Goal: Find specific page/section: Find specific page/section

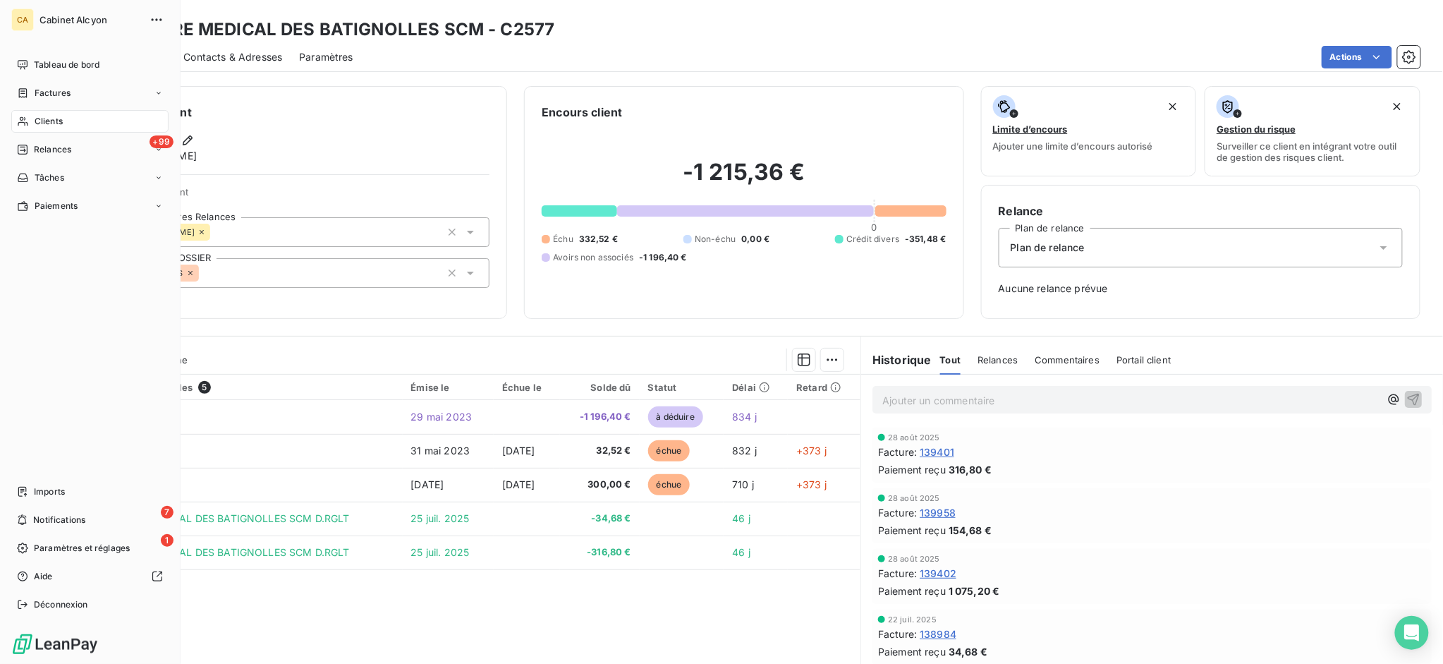
click at [41, 121] on span "Clients" at bounding box center [49, 121] width 28 height 13
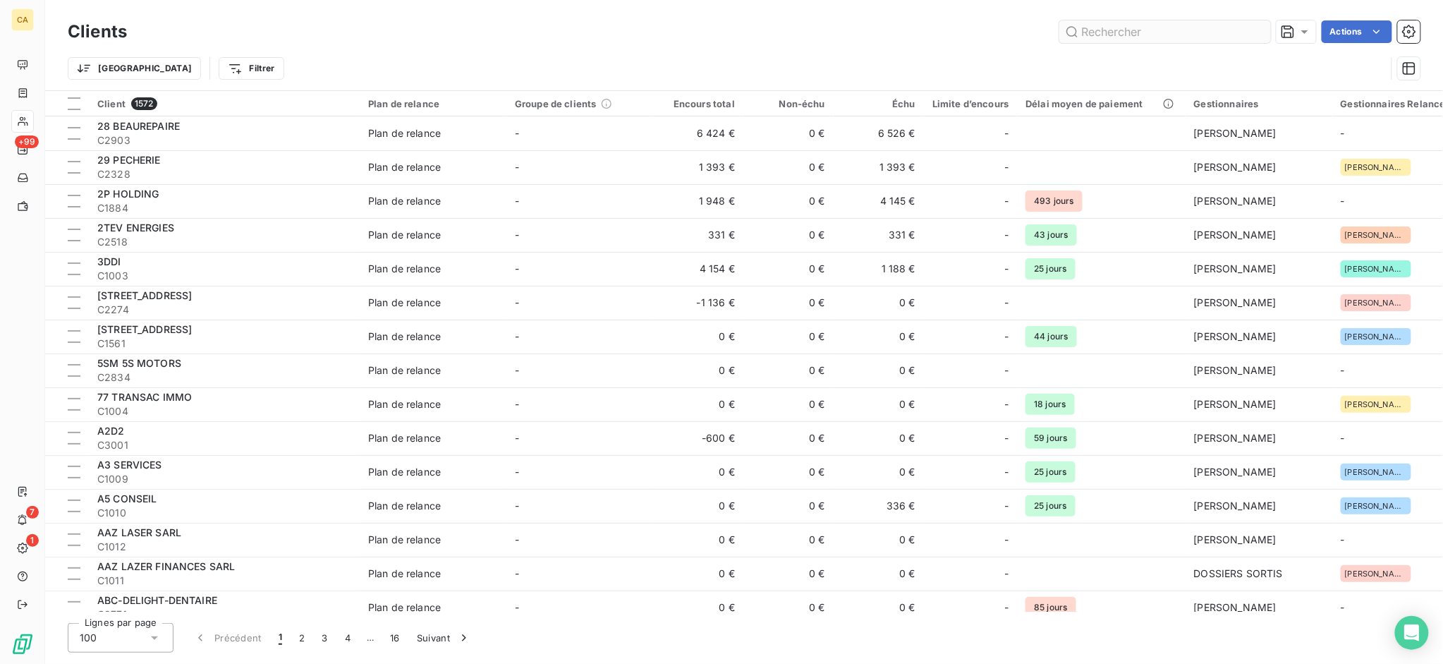
click at [1124, 33] on input "text" at bounding box center [1166, 31] width 212 height 23
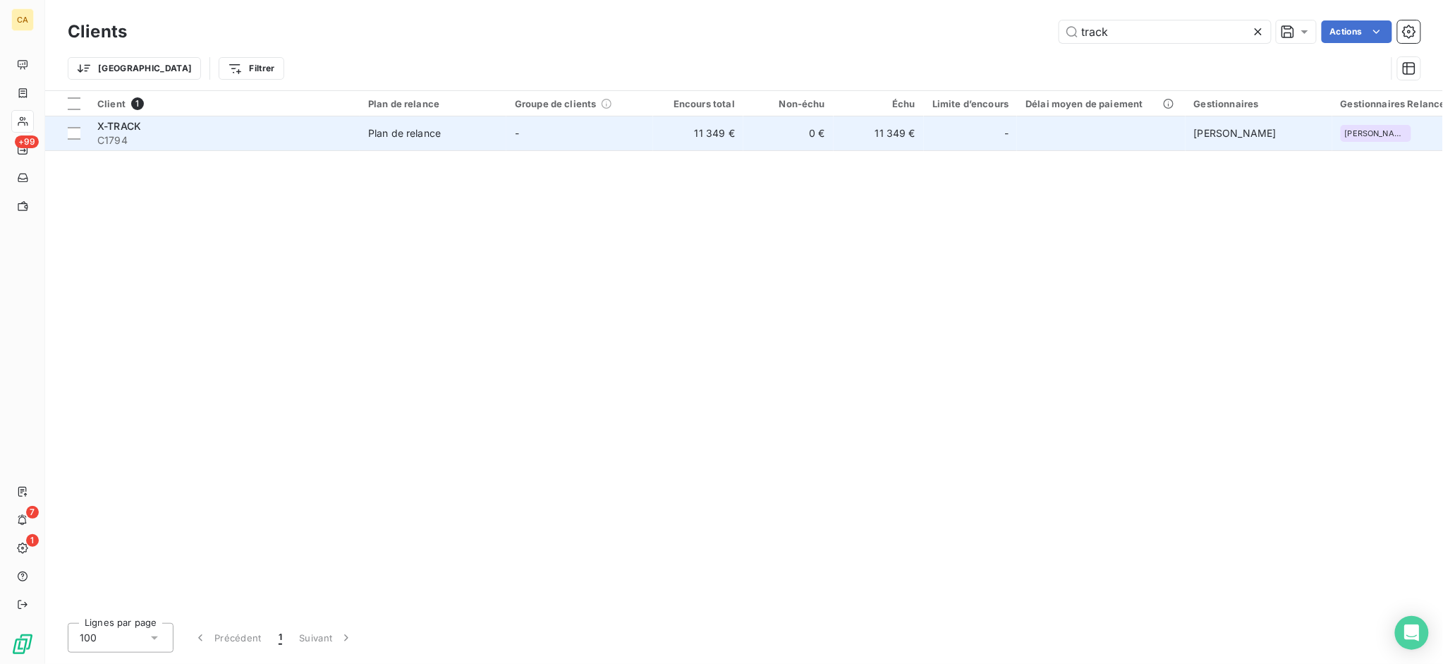
type input "track"
click at [128, 122] on span "X-TRACK" at bounding box center [119, 126] width 44 height 12
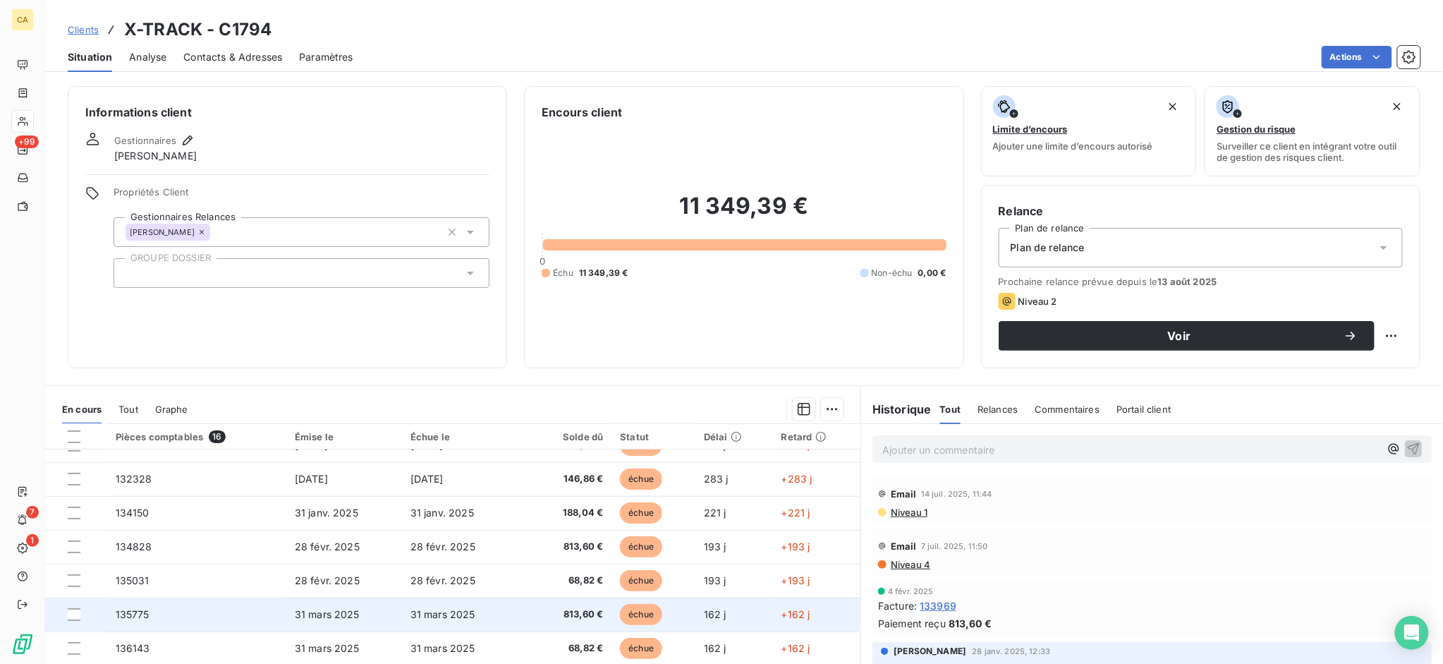
scroll to position [295, 0]
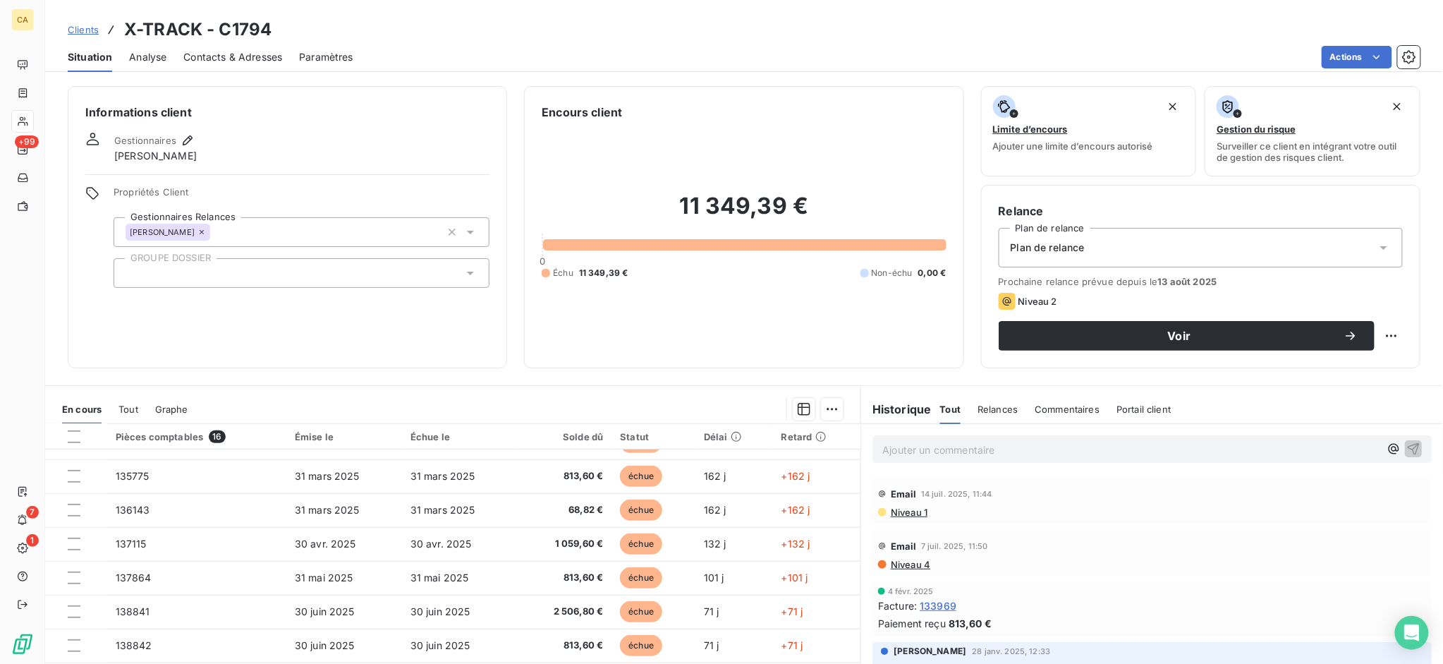
click at [125, 405] on span "Tout" at bounding box center [129, 409] width 20 height 11
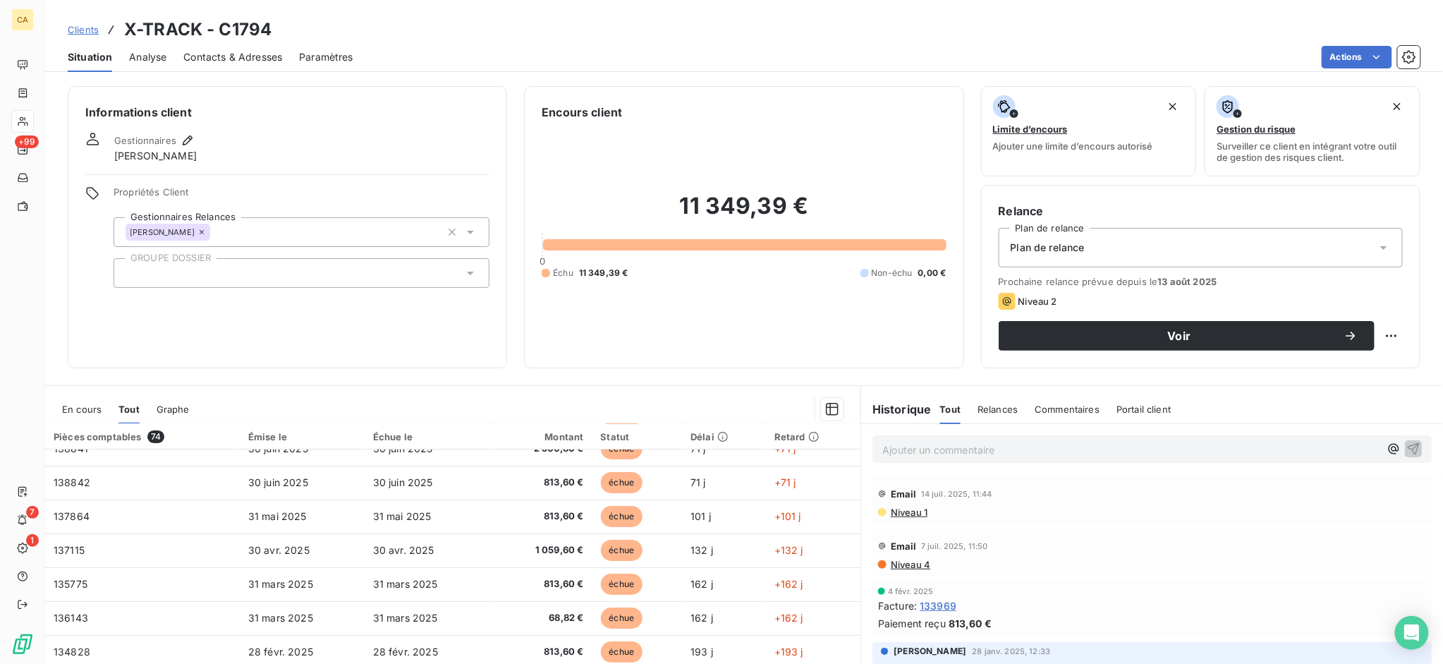
scroll to position [0, 0]
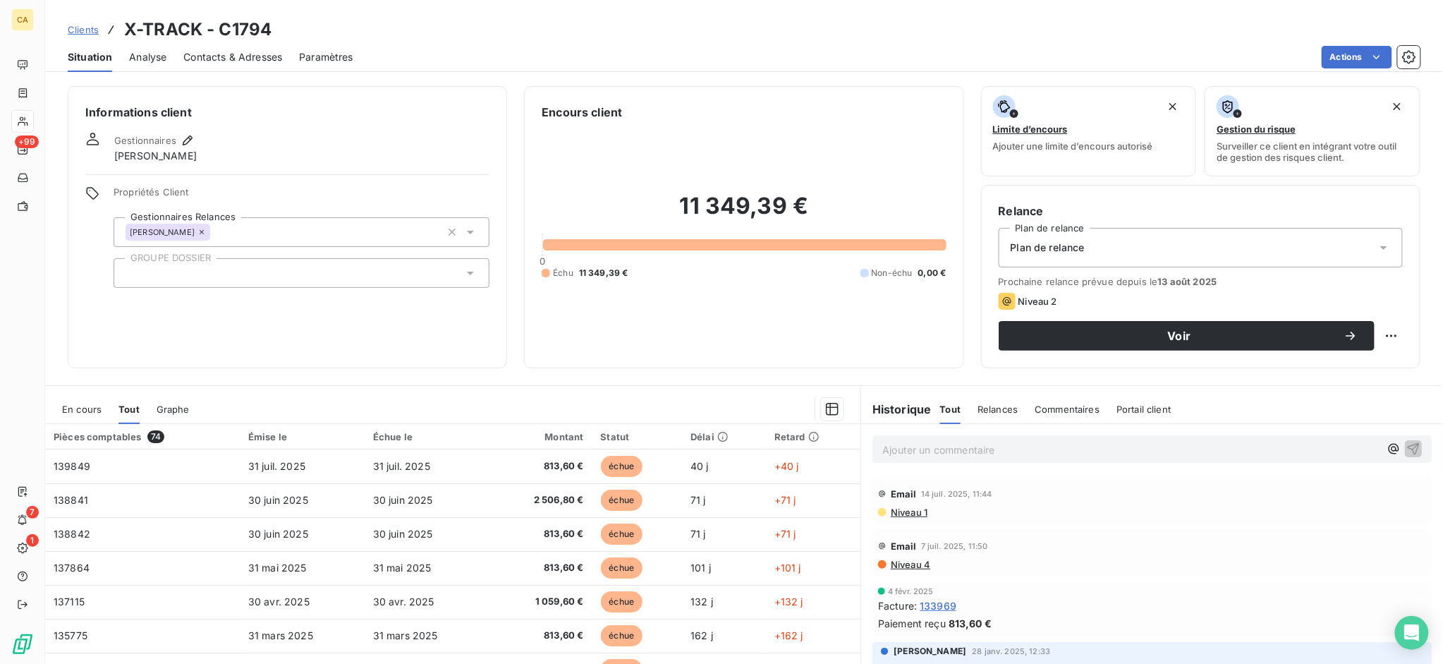
click at [85, 406] on span "En cours" at bounding box center [82, 409] width 40 height 11
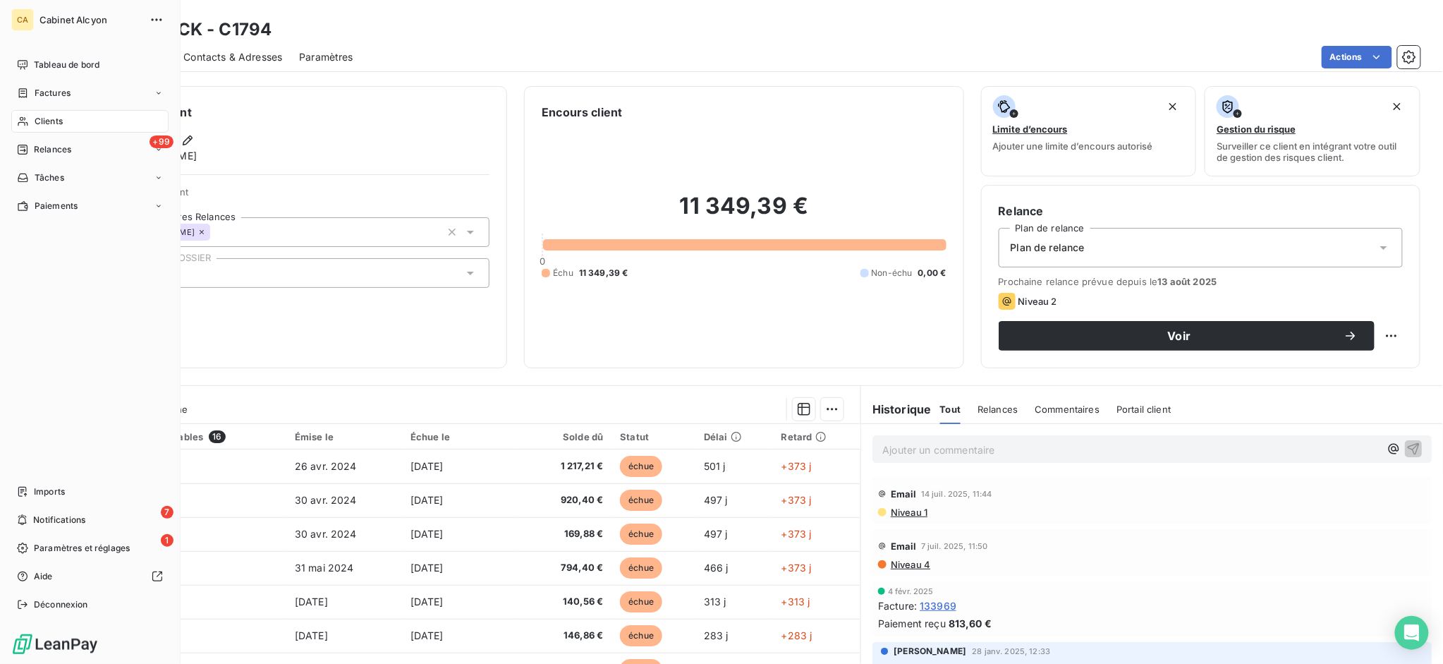
click at [37, 120] on span "Clients" at bounding box center [49, 121] width 28 height 13
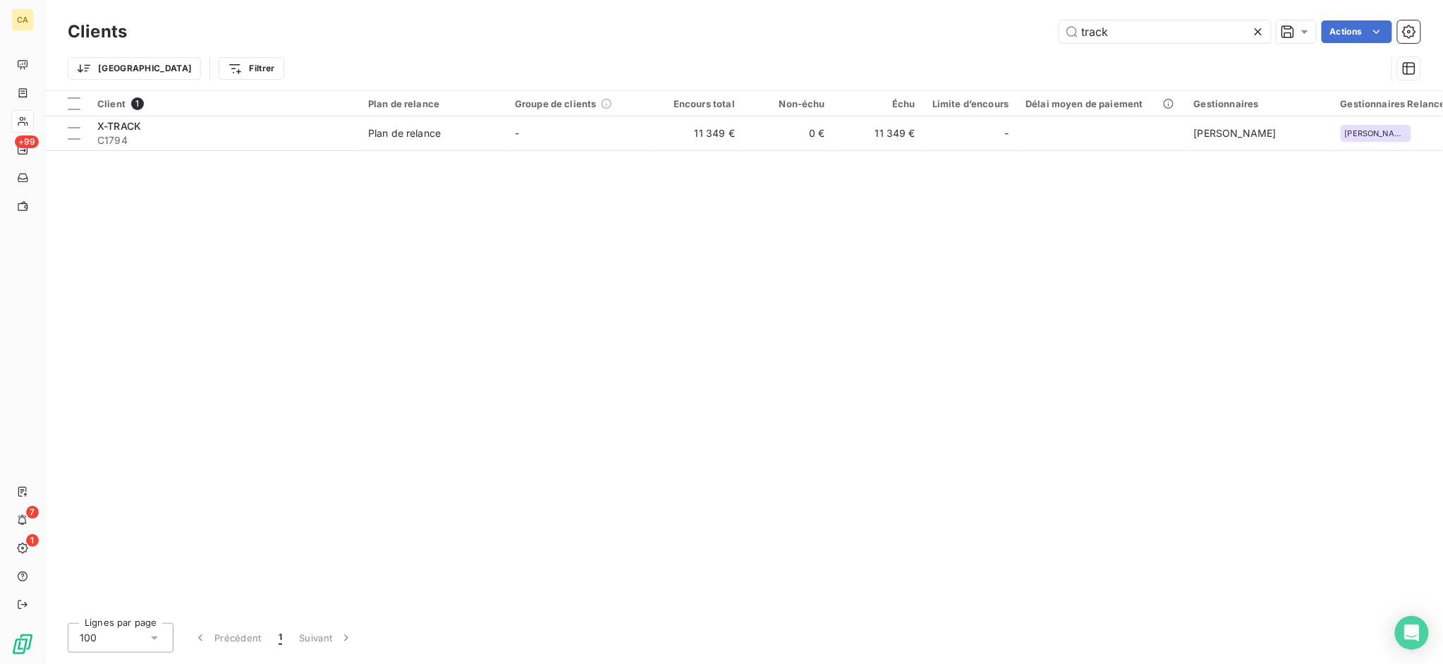
drag, startPoint x: 1132, startPoint y: 35, endPoint x: 996, endPoint y: 25, distance: 136.5
click at [996, 25] on div "track Actions" at bounding box center [782, 31] width 1277 height 23
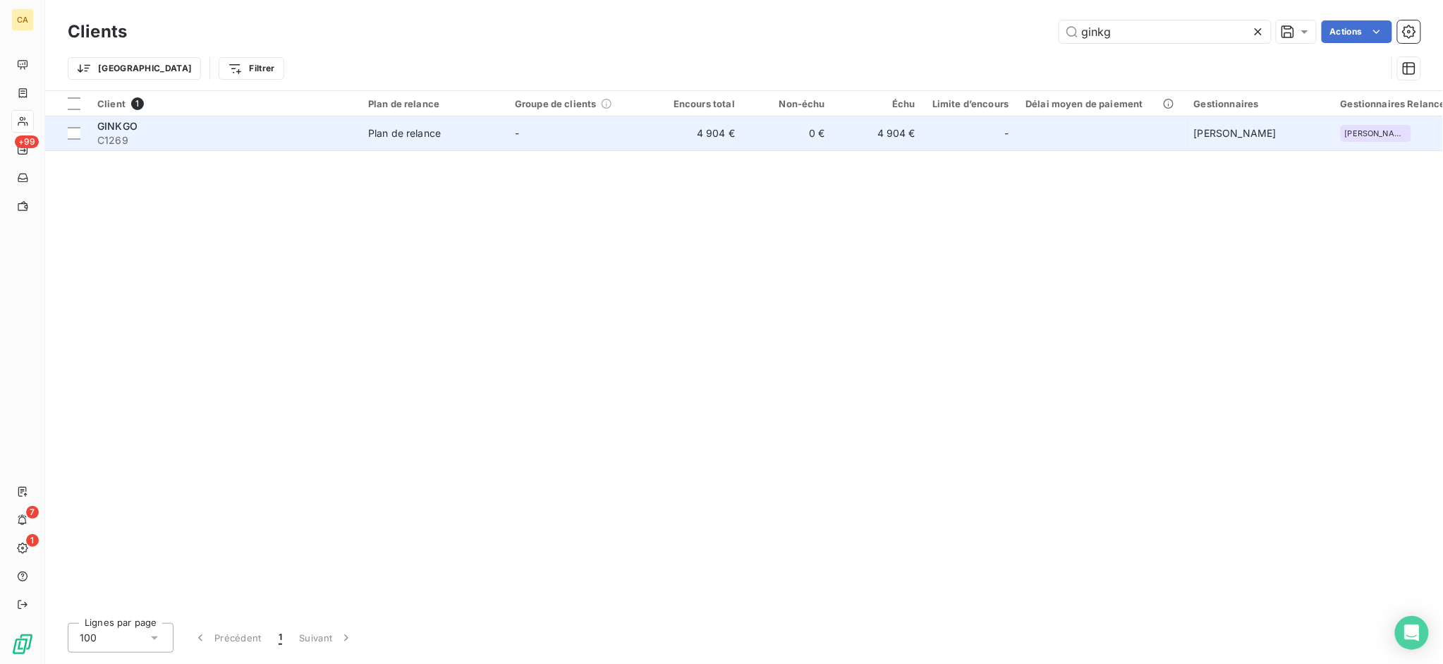
type input "ginkg"
click at [103, 123] on span "GINKGO" at bounding box center [117, 126] width 40 height 12
